Goal: Obtain resource: Download file/media

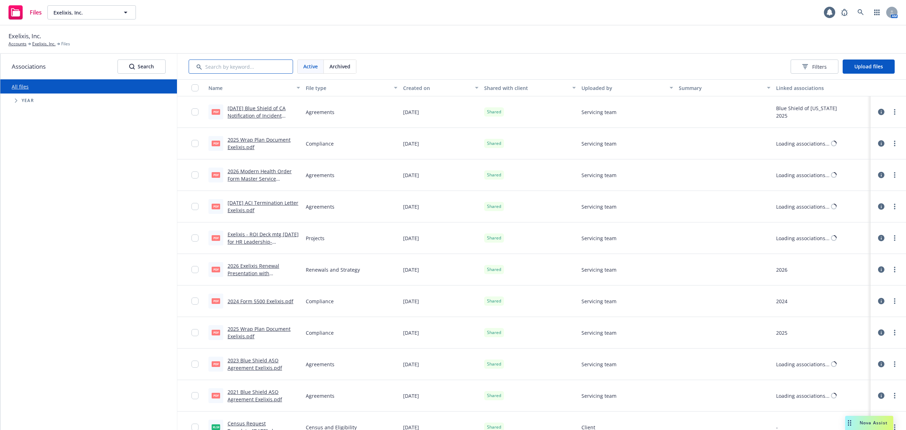
click at [205, 69] on input "Search by keyword..." at bounding box center [241, 66] width 104 height 14
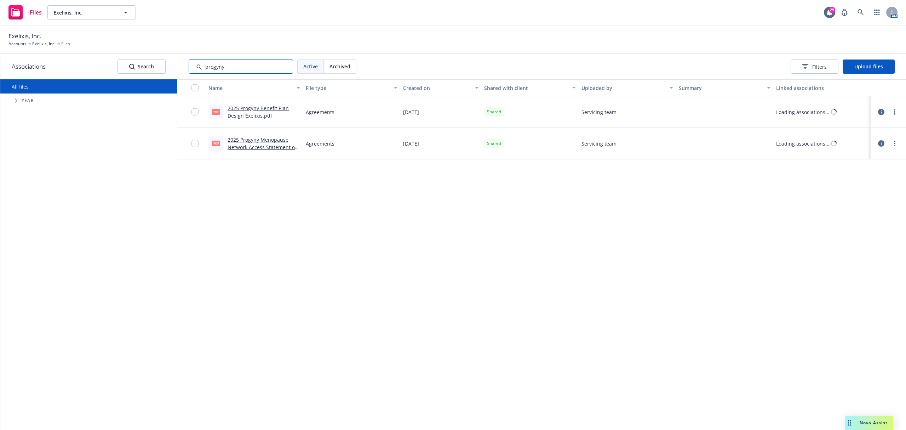
type input "progyny"
click at [254, 114] on link "2025 Progyny Benefit Plan Design Exelixis.pdf" at bounding box center [257, 112] width 61 height 14
